Goal: Task Accomplishment & Management: Complete application form

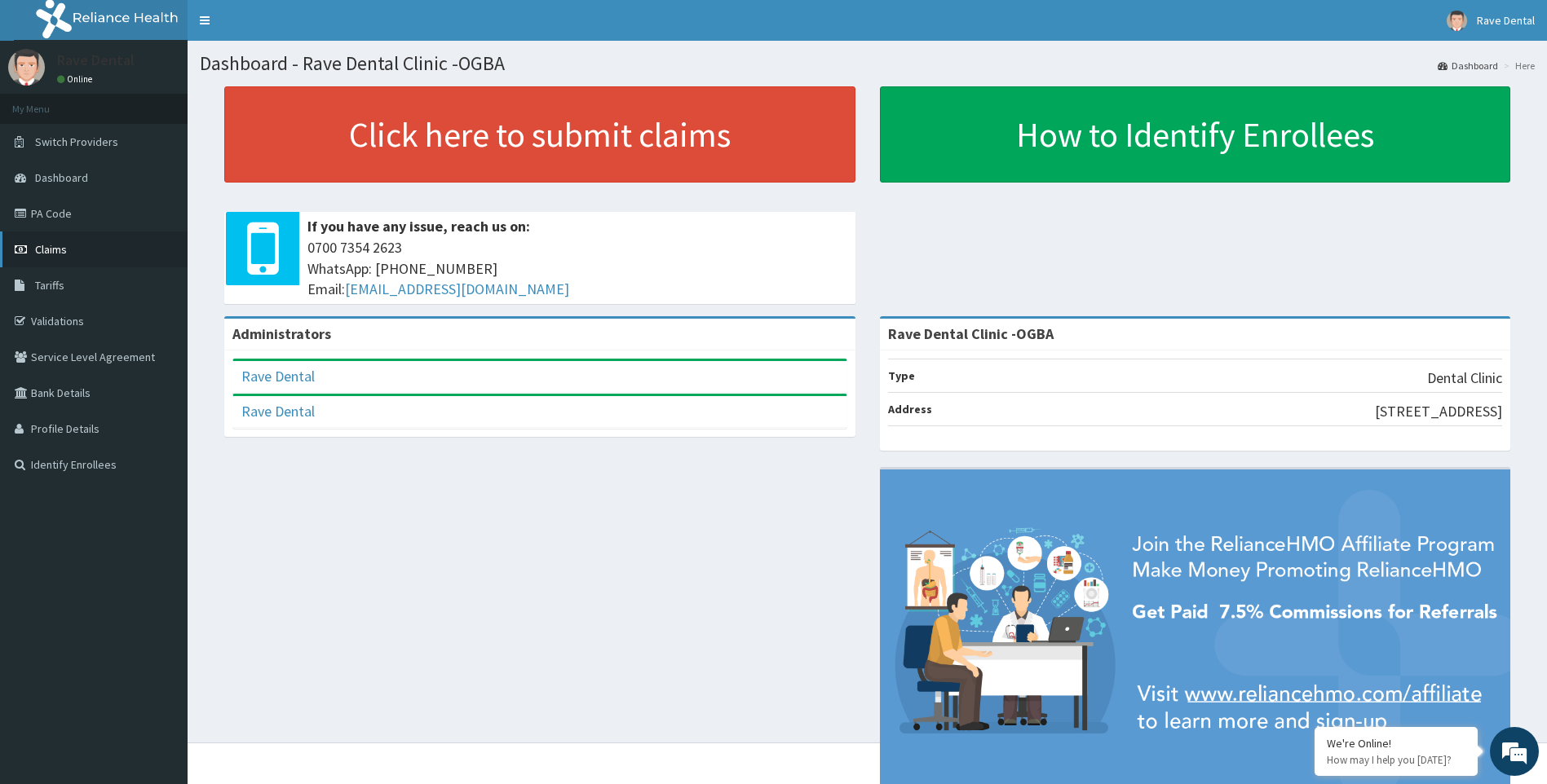
click at [48, 246] on span "Claims" at bounding box center [50, 249] width 31 height 14
click at [57, 245] on span "Claims" at bounding box center [50, 249] width 31 height 14
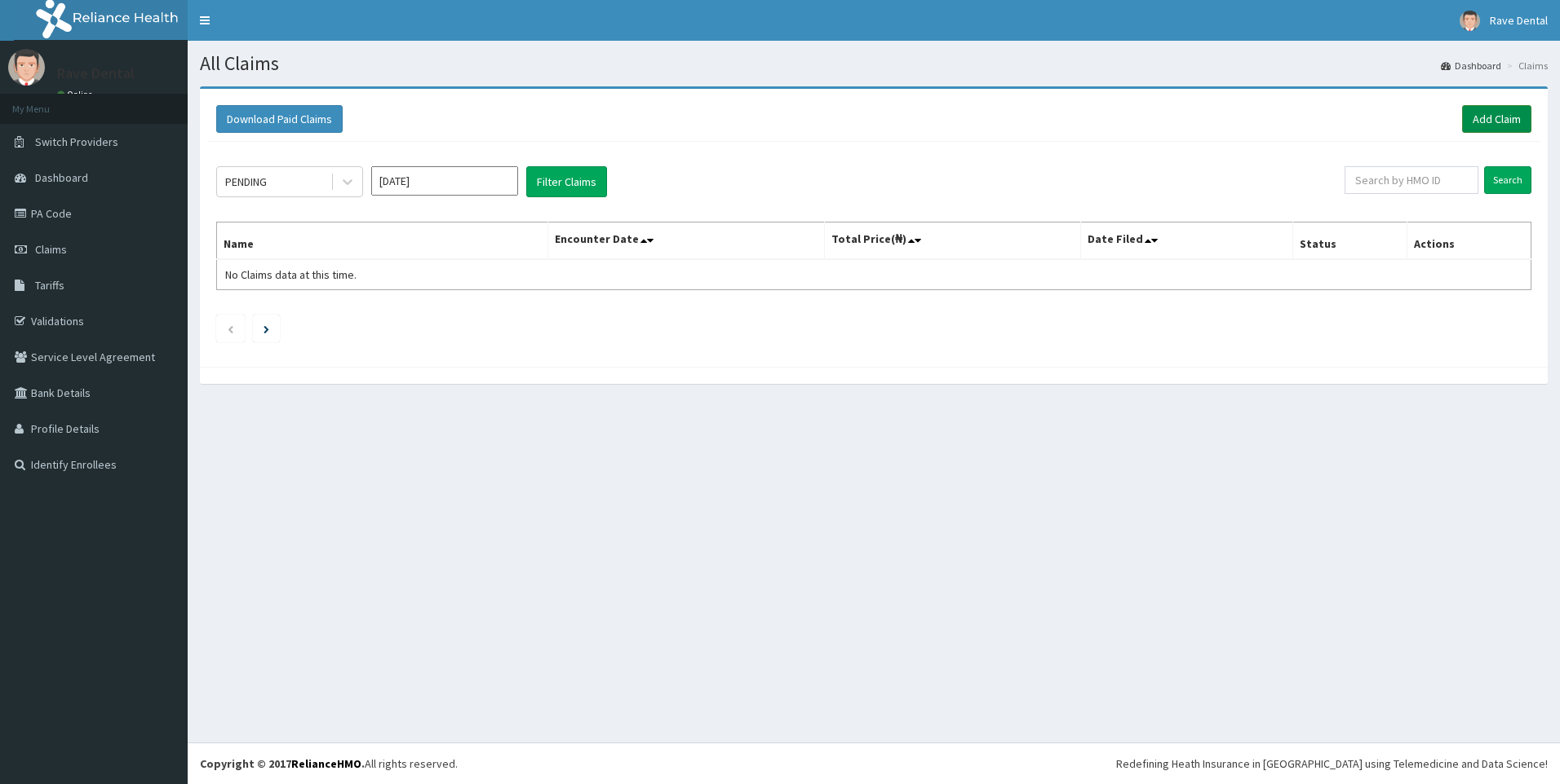
click at [1484, 125] on link "Add Claim" at bounding box center [1496, 119] width 69 height 28
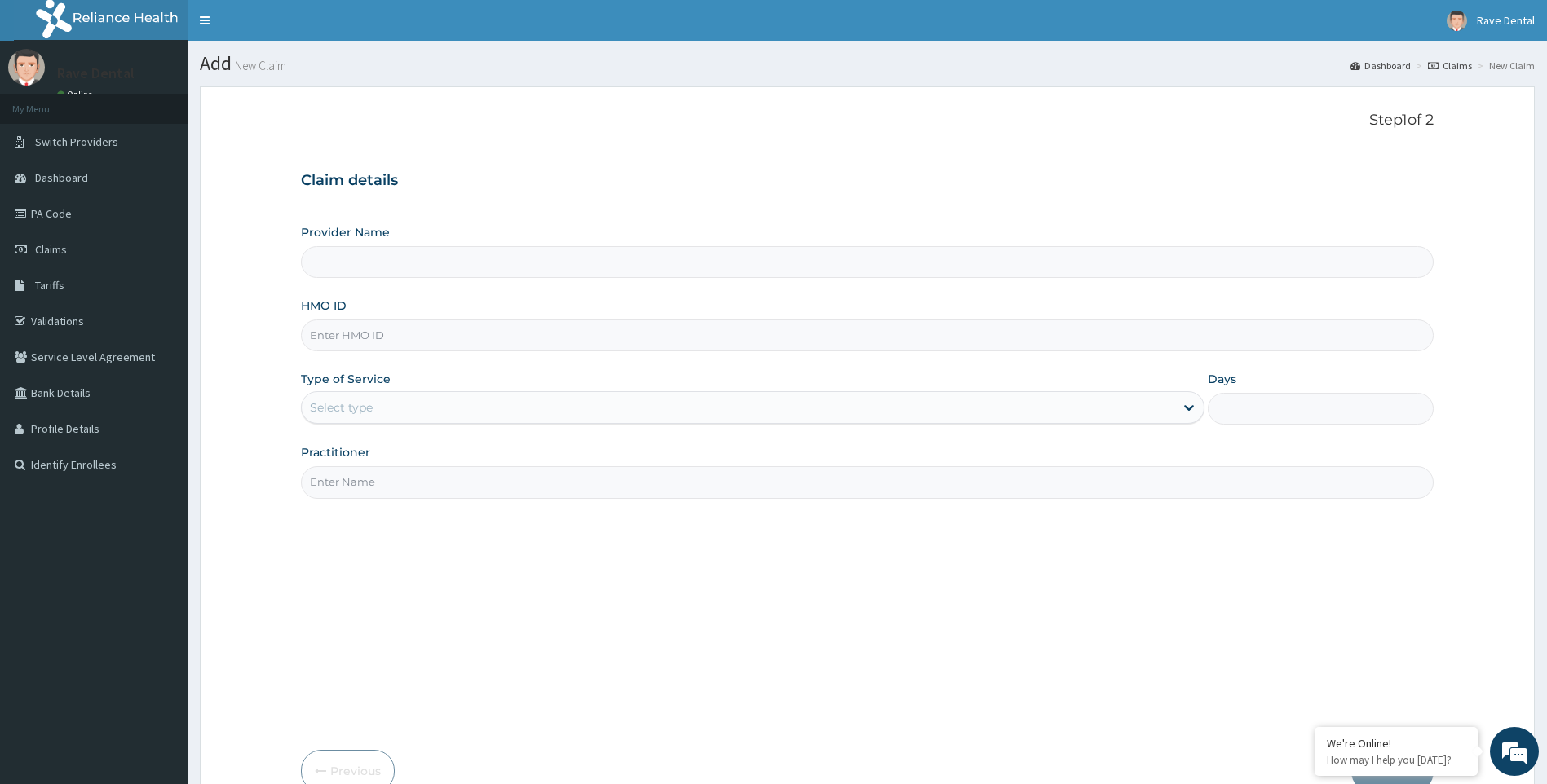
type input "Rave Dental Clinic -OGBA"
click at [368, 336] on input "HMO ID" at bounding box center [868, 334] width 1133 height 31
type input "A"
click at [57, 210] on link "PA Code" at bounding box center [94, 214] width 188 height 36
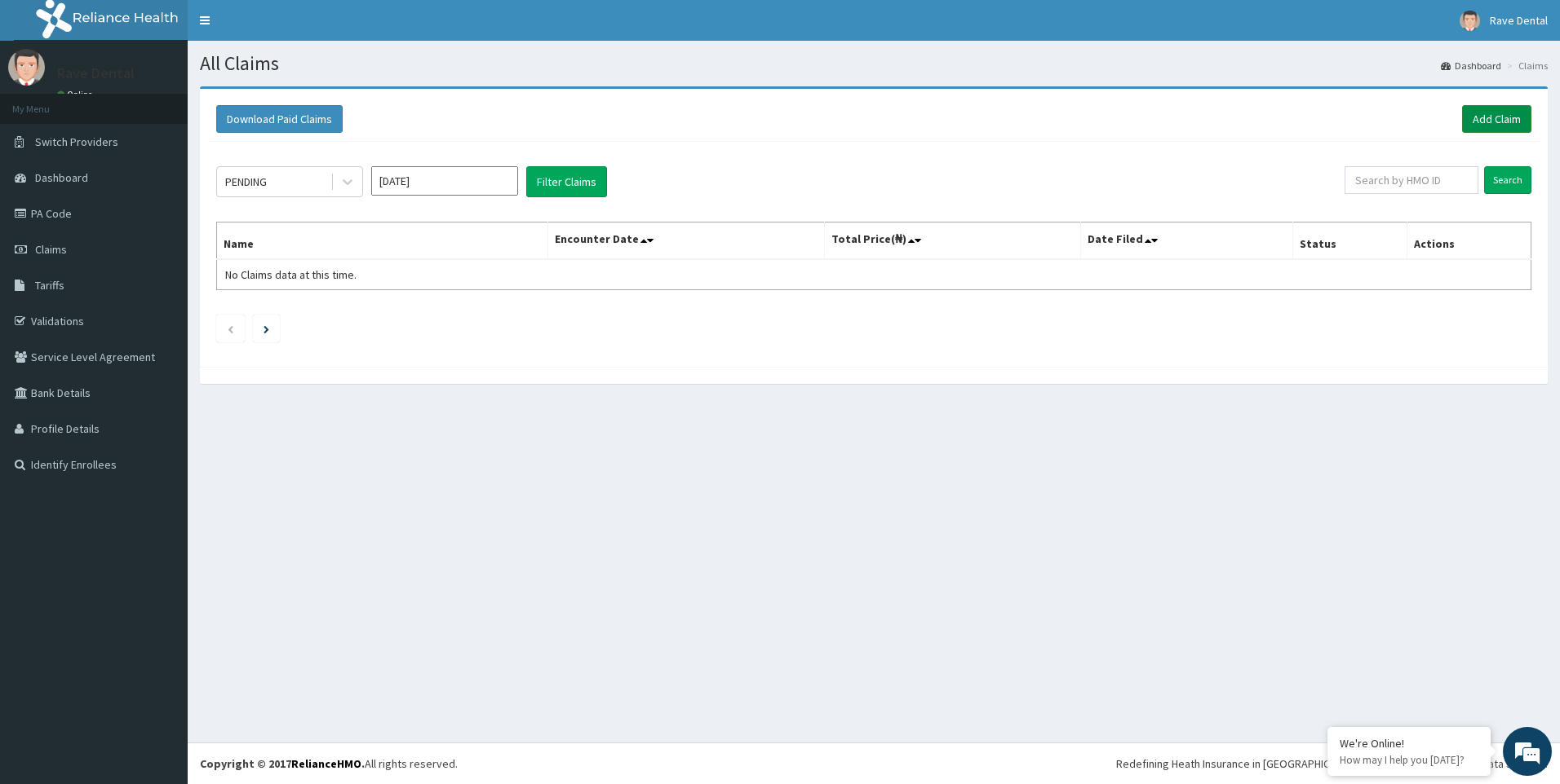
click at [1484, 115] on link "Add Claim" at bounding box center [1496, 119] width 69 height 28
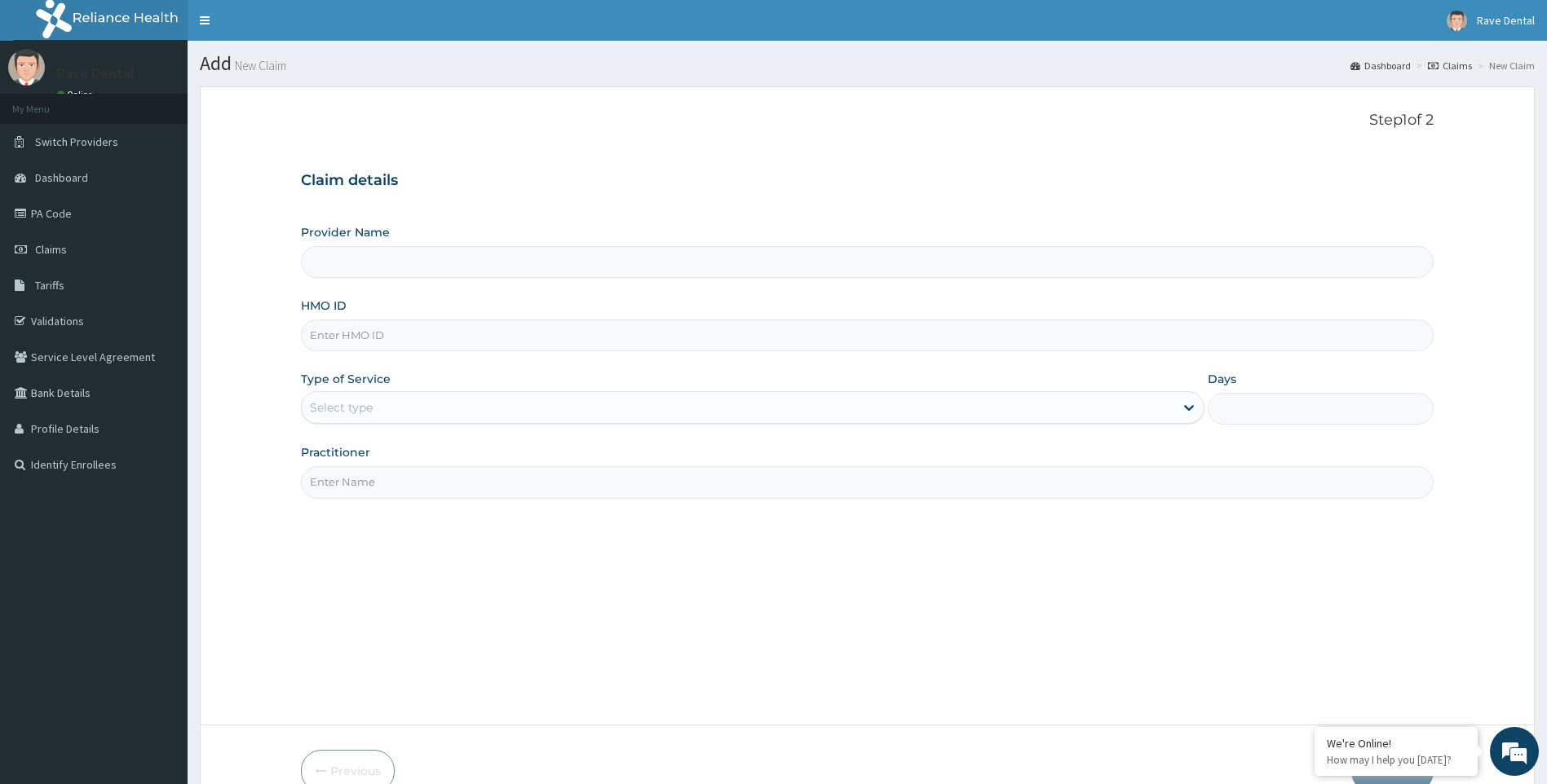
type input "Rave Dental Clinic -OGBA"
click at [398, 323] on input "HMO ID" at bounding box center [868, 334] width 1133 height 31
type input "ABP/10019/A"
click at [350, 402] on div "Select type" at bounding box center [342, 407] width 63 height 16
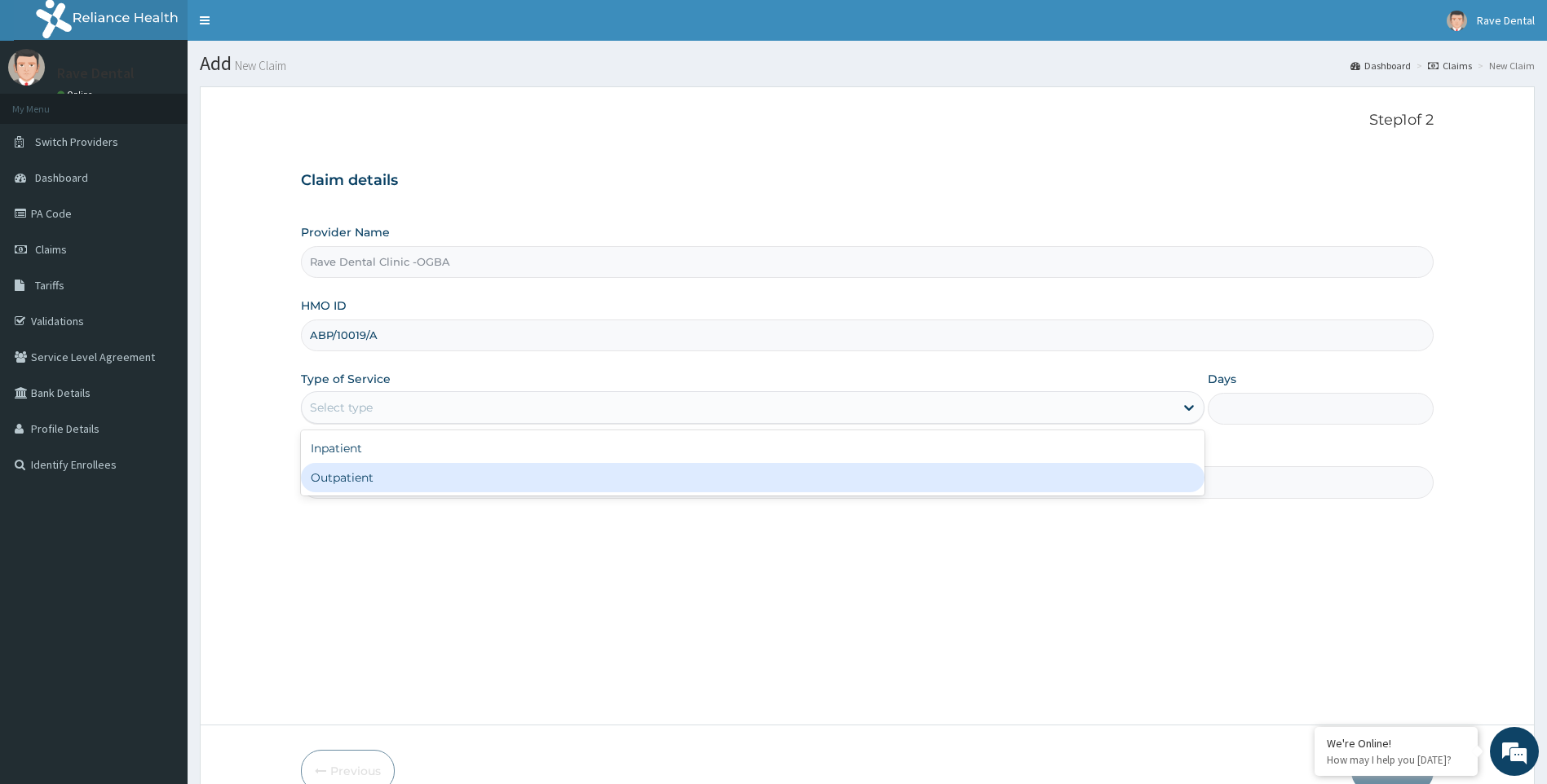
click at [359, 485] on div "Outpatient" at bounding box center [754, 477] width 905 height 30
type input "1"
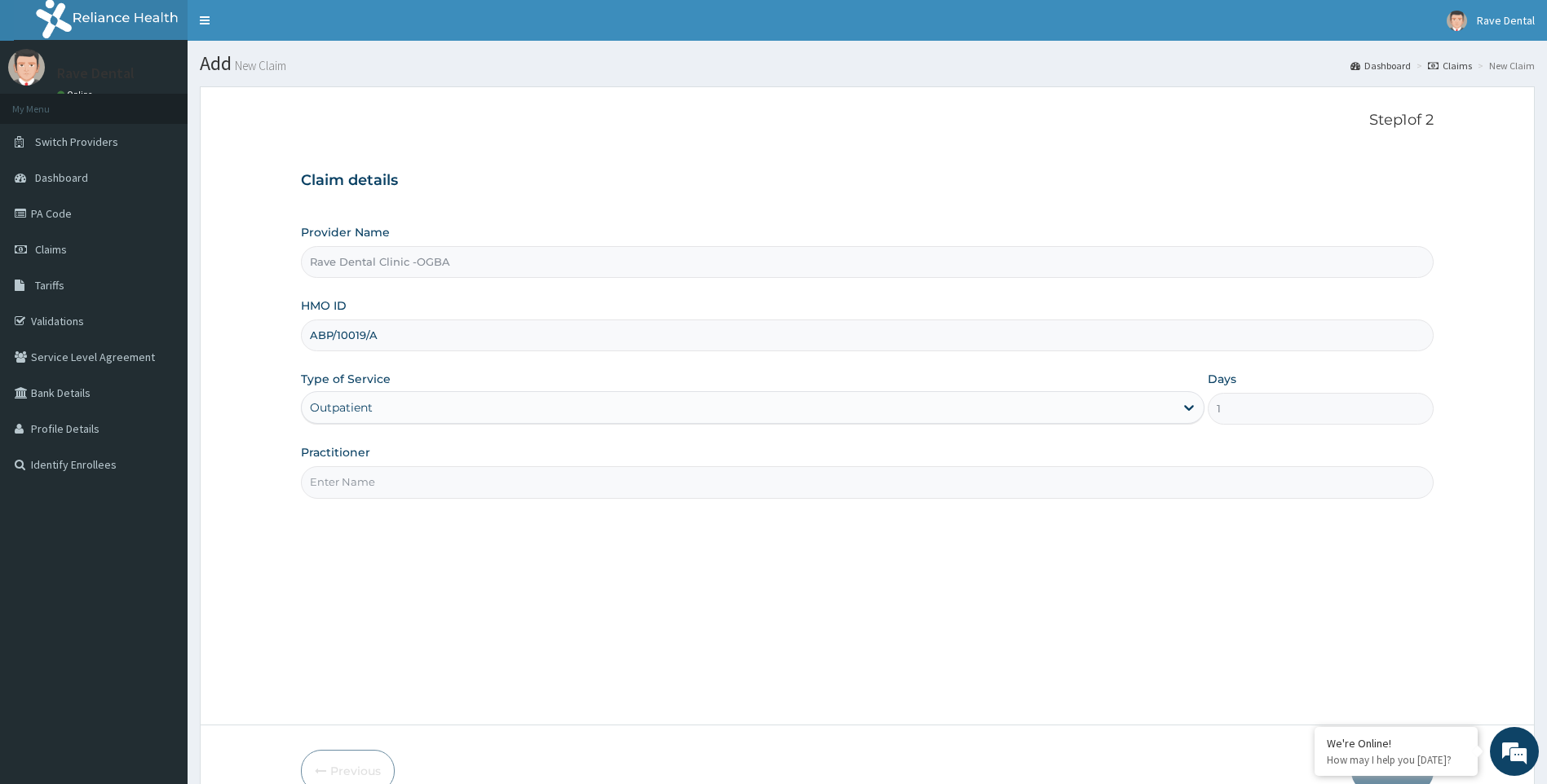
click at [369, 485] on input "Practitioner" at bounding box center [868, 482] width 1133 height 31
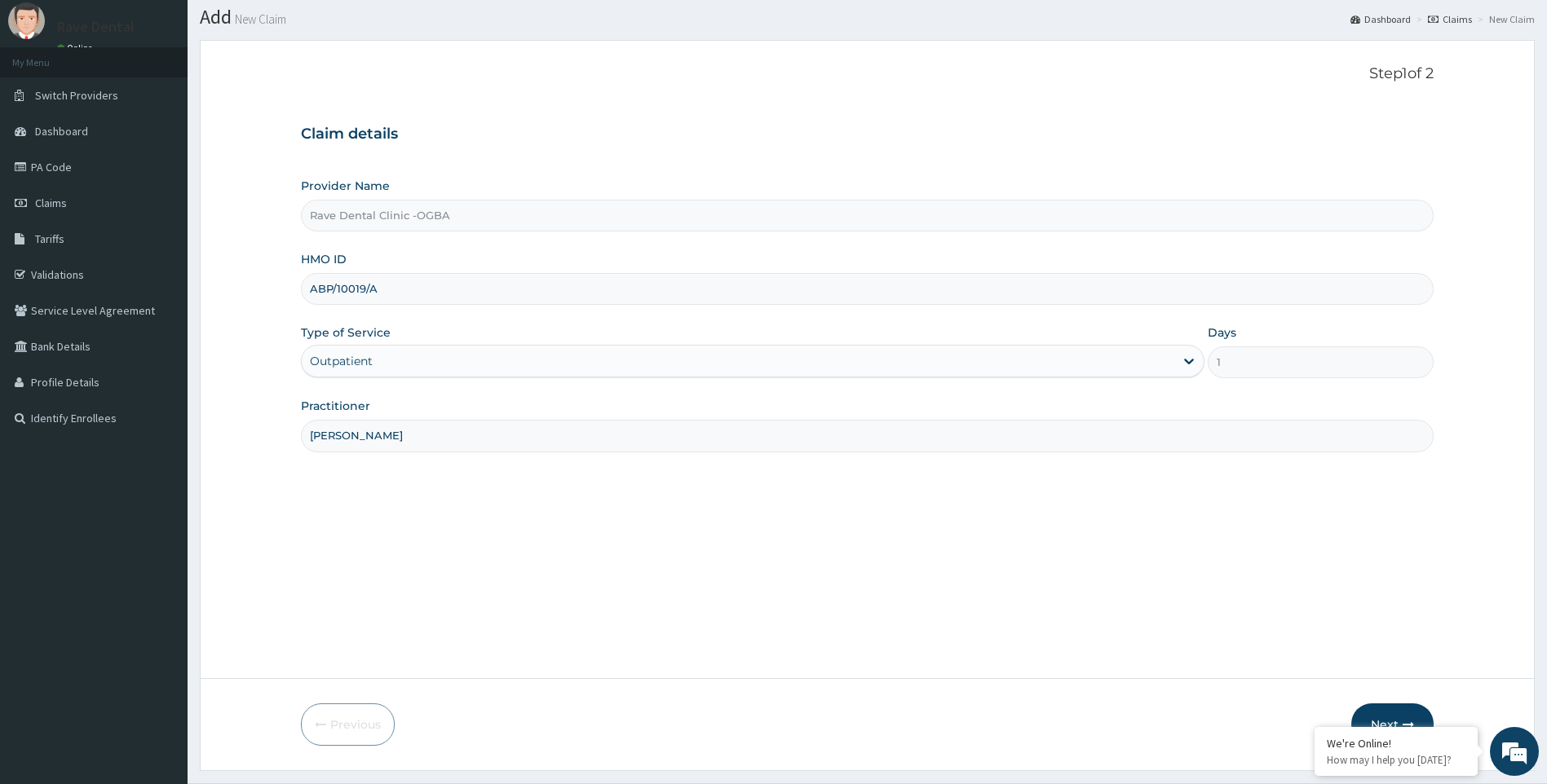
scroll to position [87, 0]
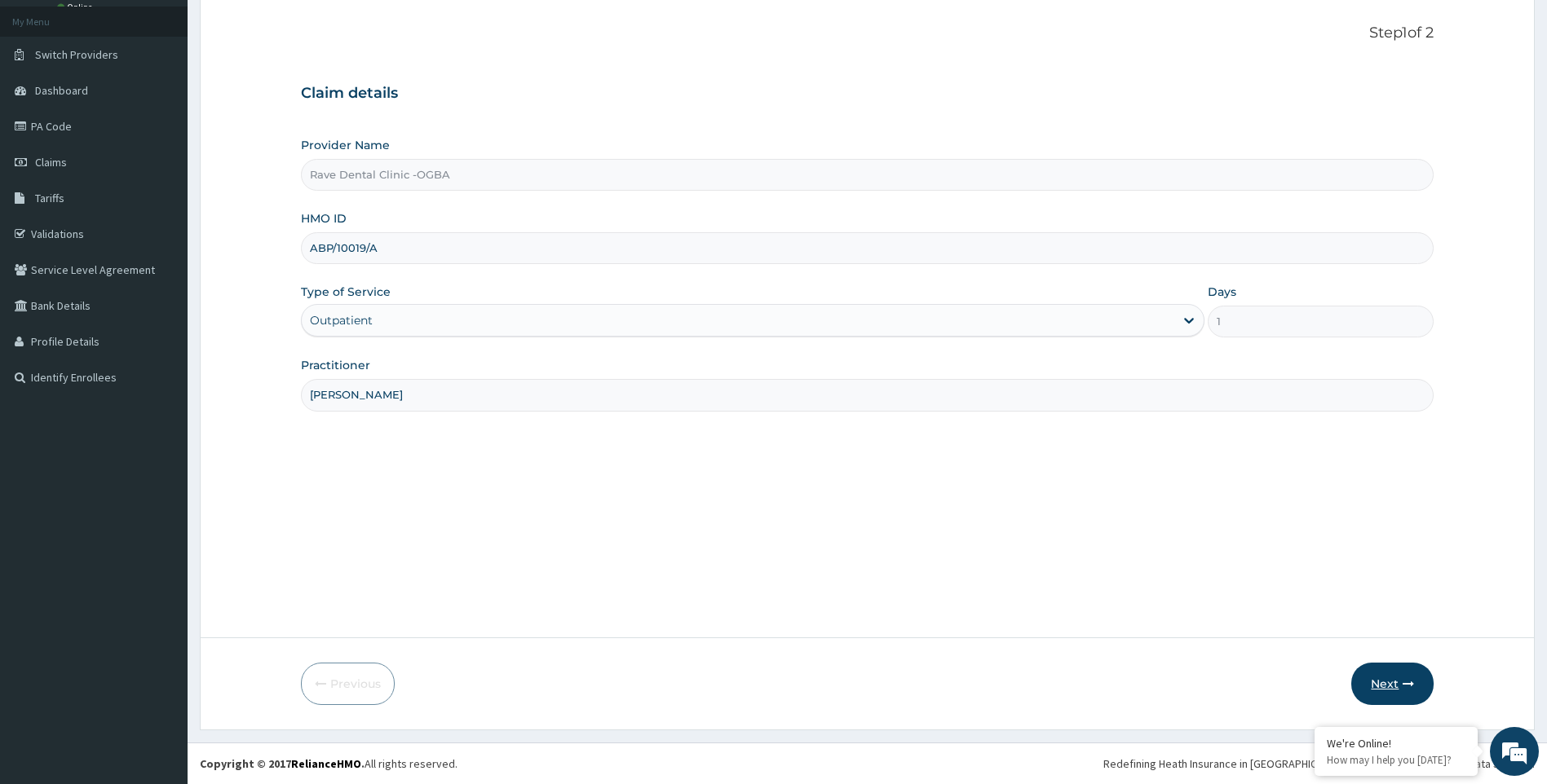
type input "DR OWOYEMI"
click at [1403, 688] on icon "button" at bounding box center [1408, 683] width 12 height 12
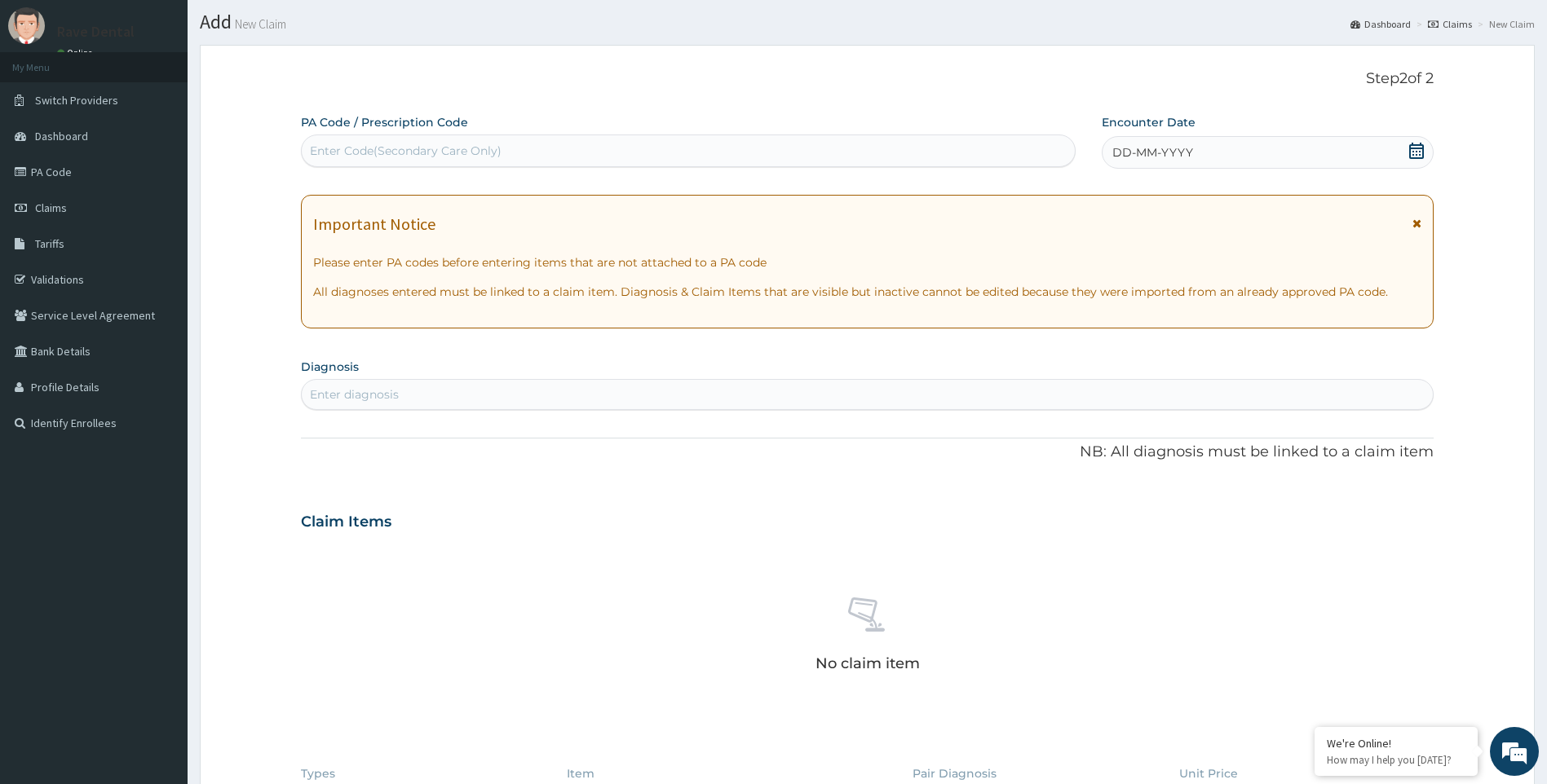
scroll to position [0, 0]
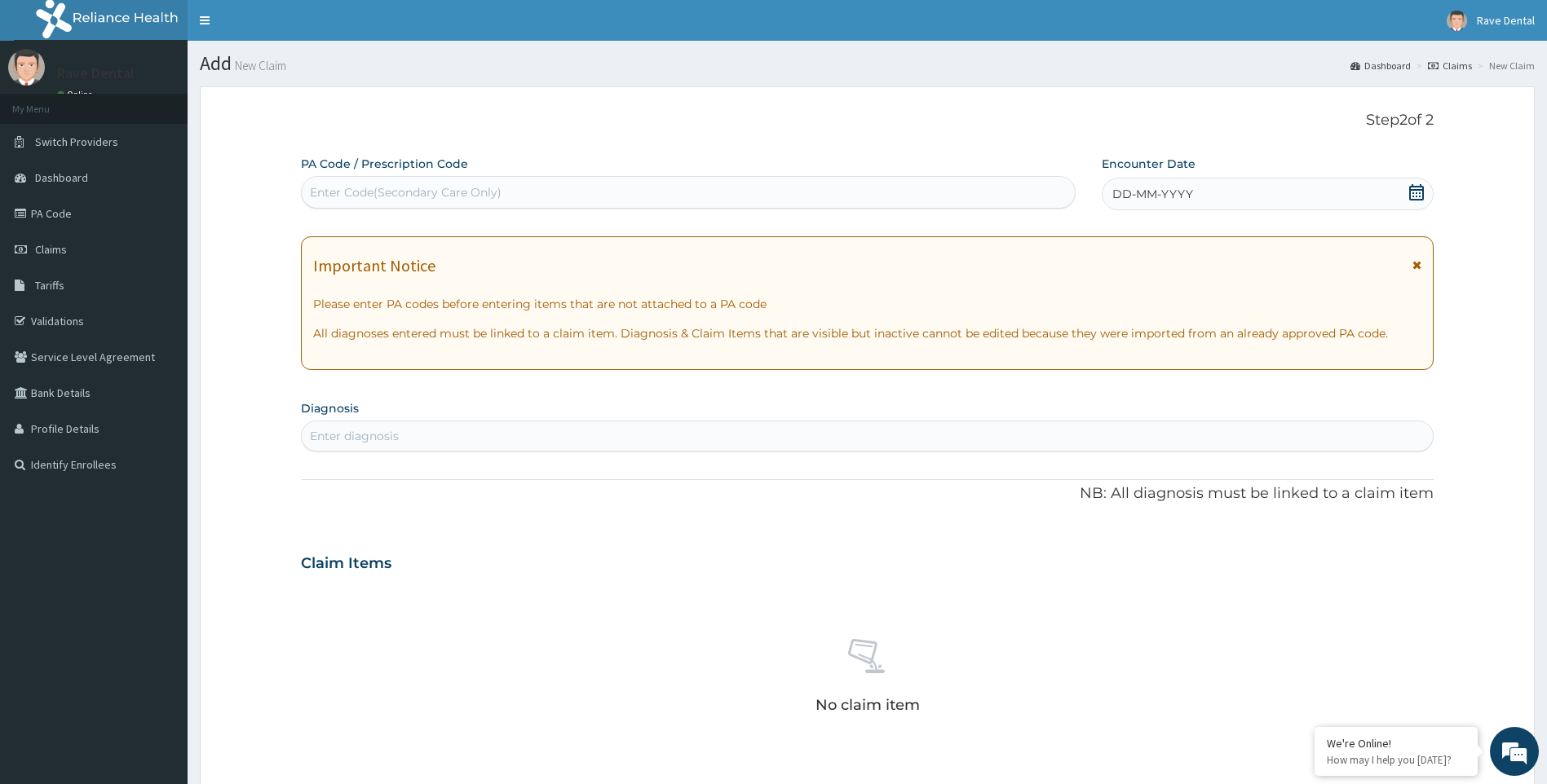
click at [371, 188] on div "Enter Code(Secondary Care Only)" at bounding box center [406, 192] width 192 height 16
type input "PA/DF8C32"
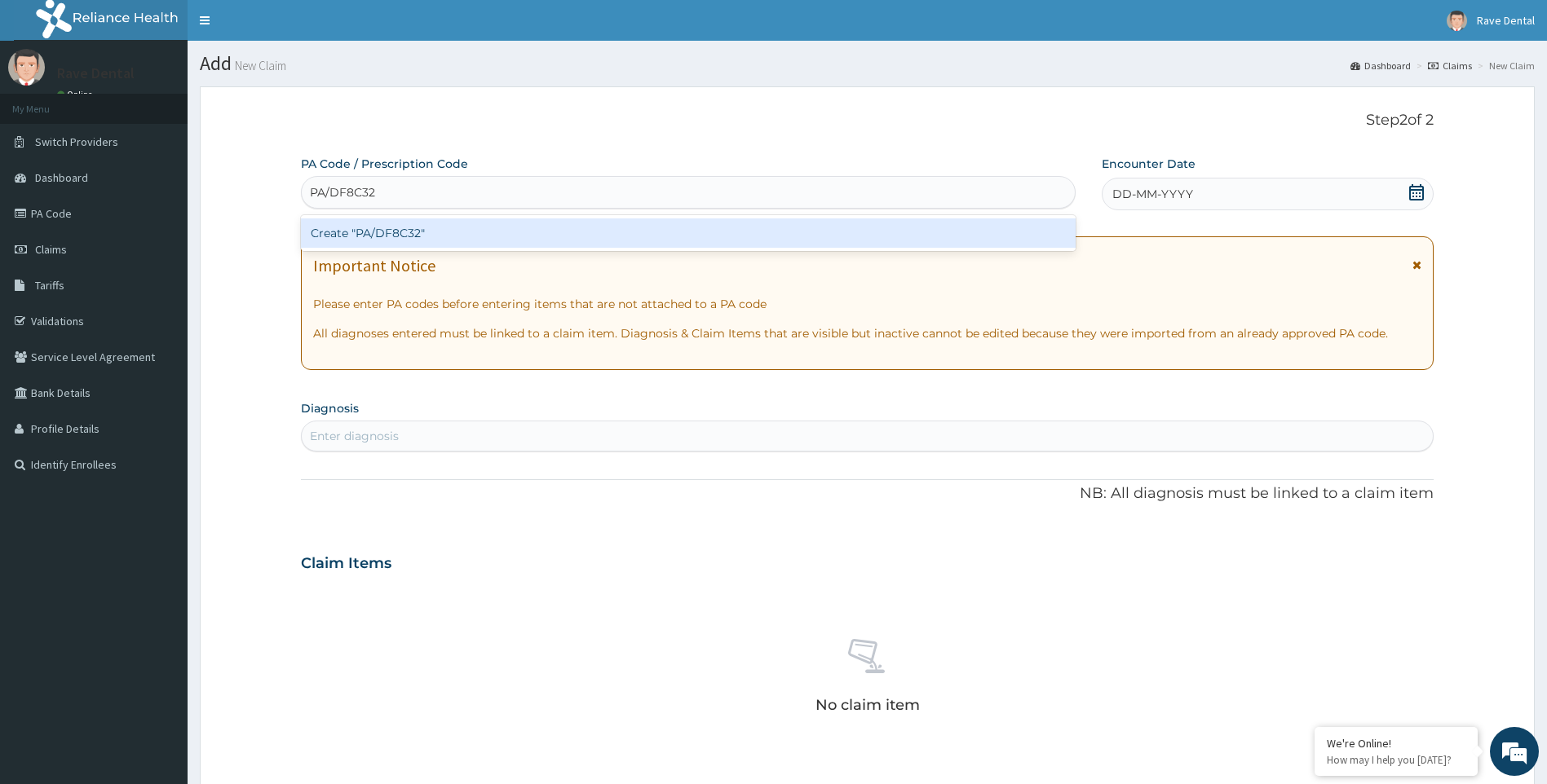
click at [459, 242] on div "Create "PA/DF8C32"" at bounding box center [688, 233] width 774 height 30
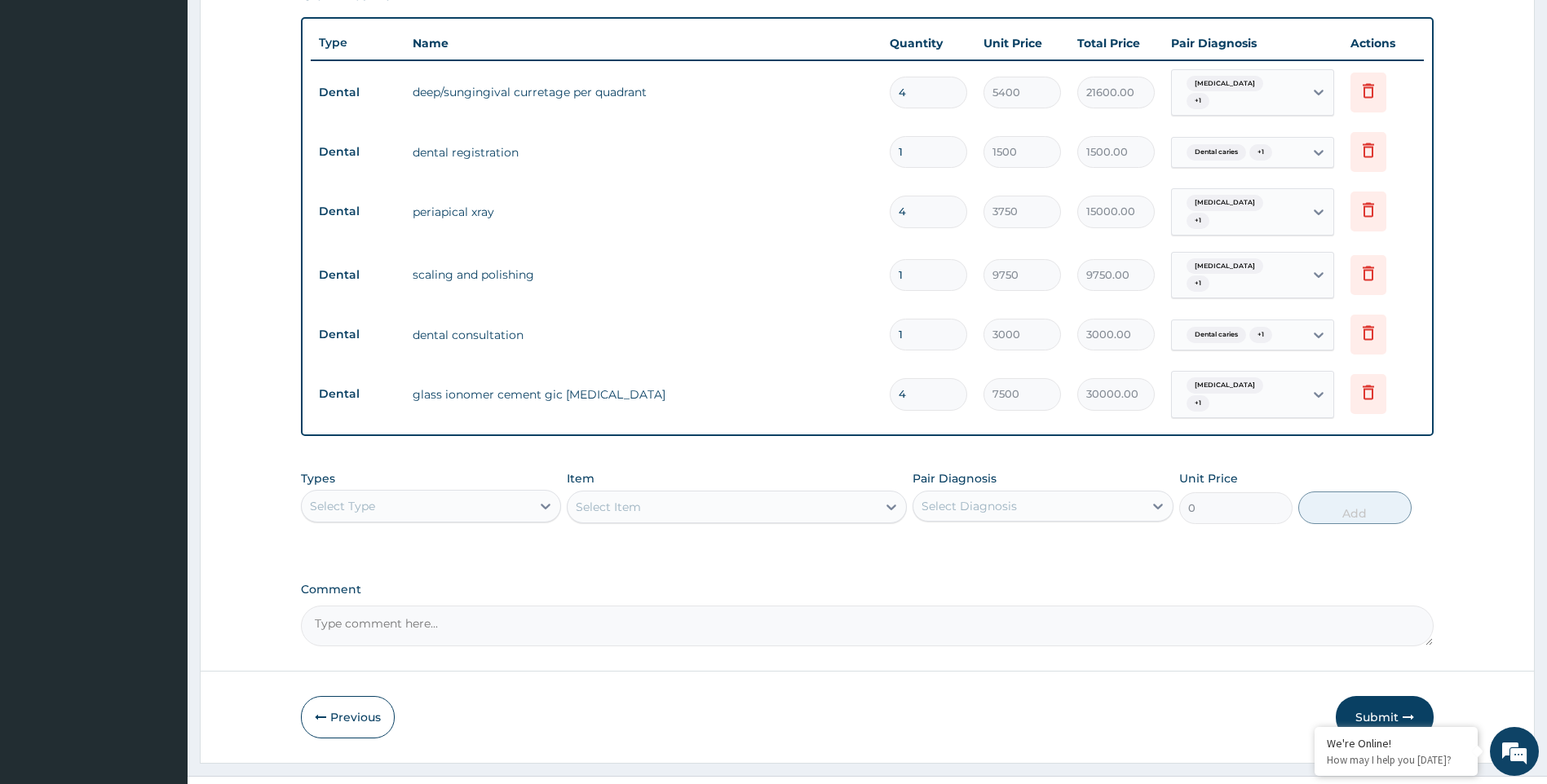
scroll to position [579, 0]
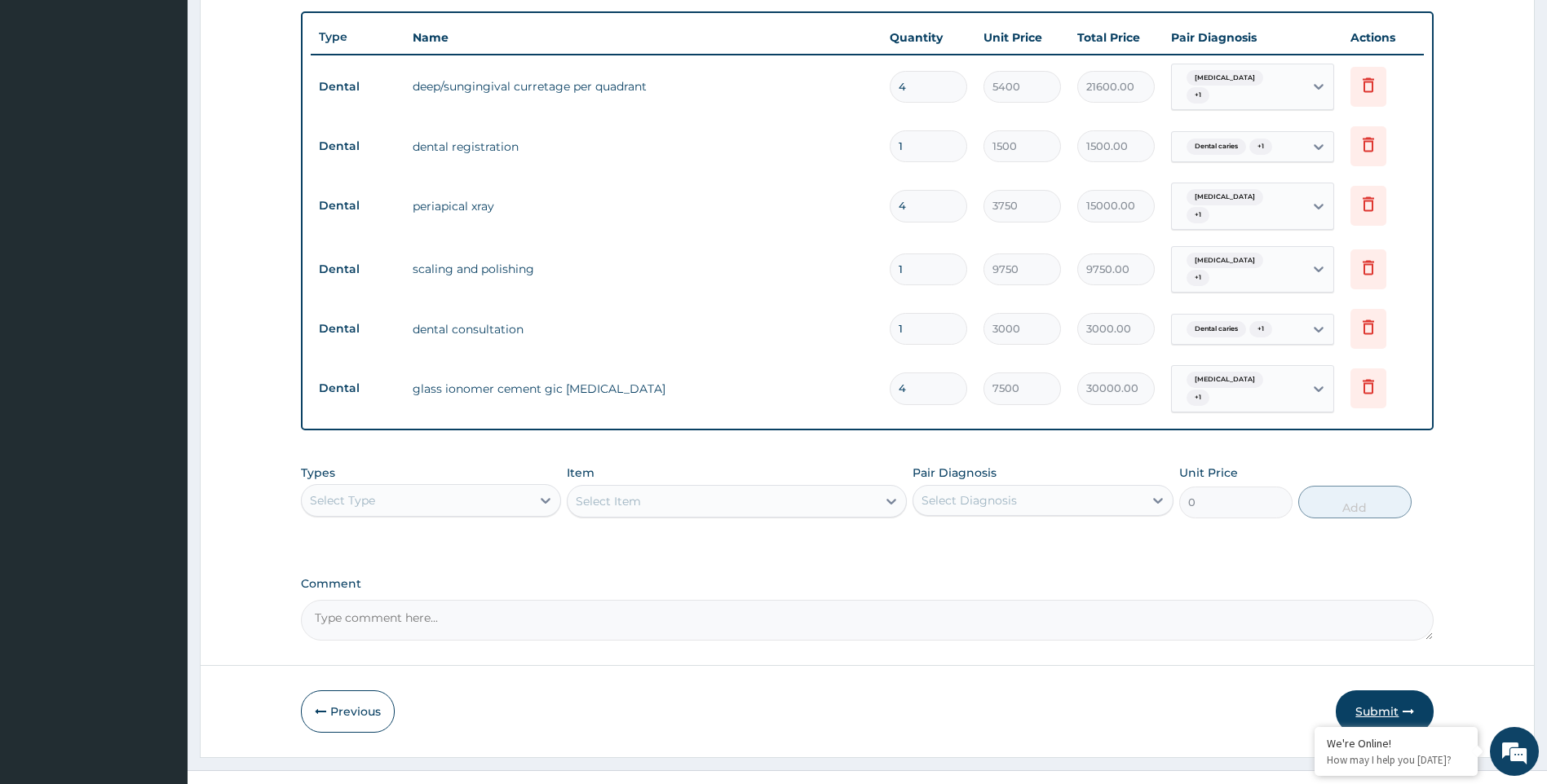
click at [1381, 690] on button "Submit" at bounding box center [1384, 711] width 98 height 42
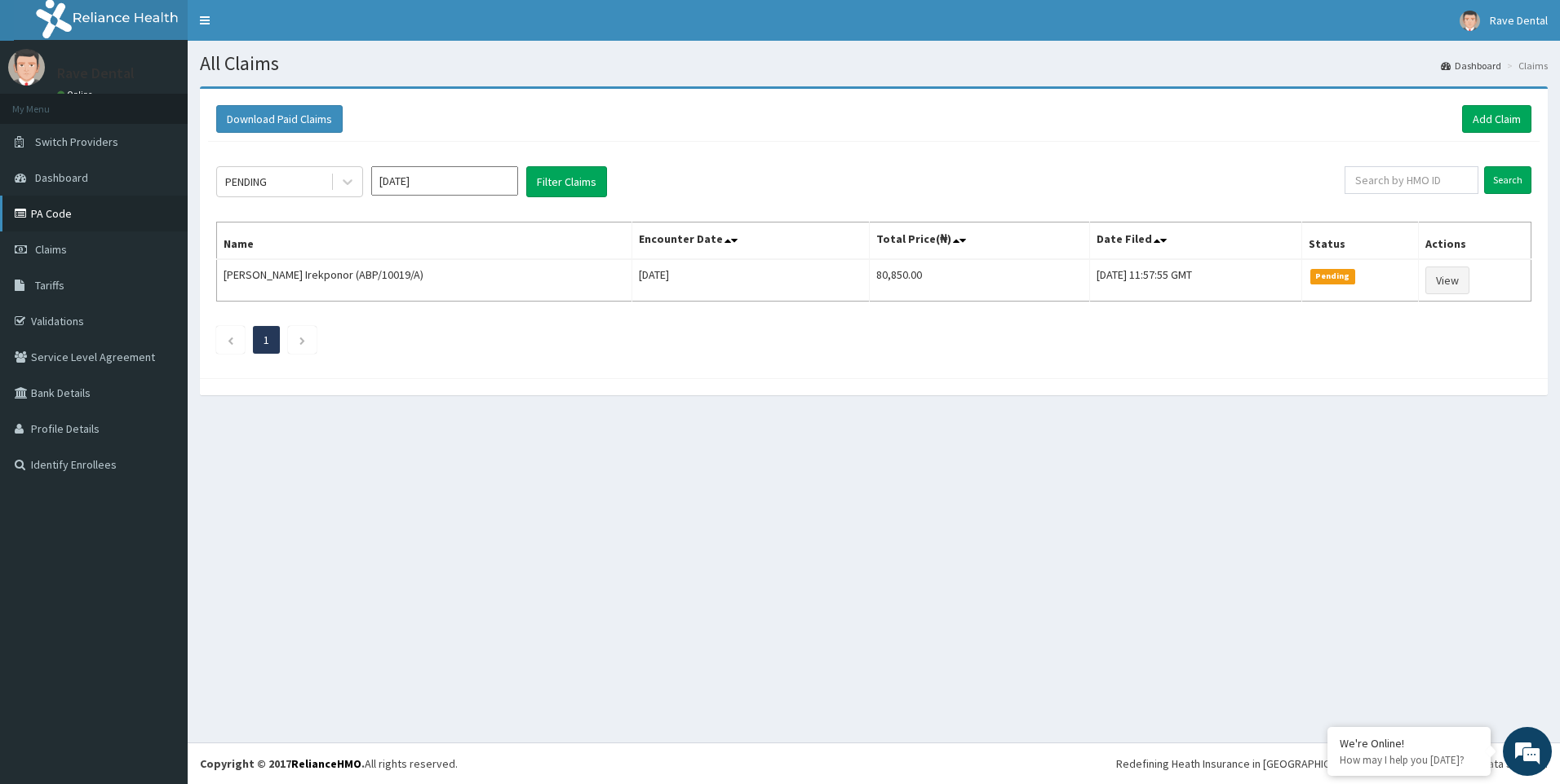
click at [55, 214] on link "PA Code" at bounding box center [94, 214] width 188 height 36
